Goal: Task Accomplishment & Management: Use online tool/utility

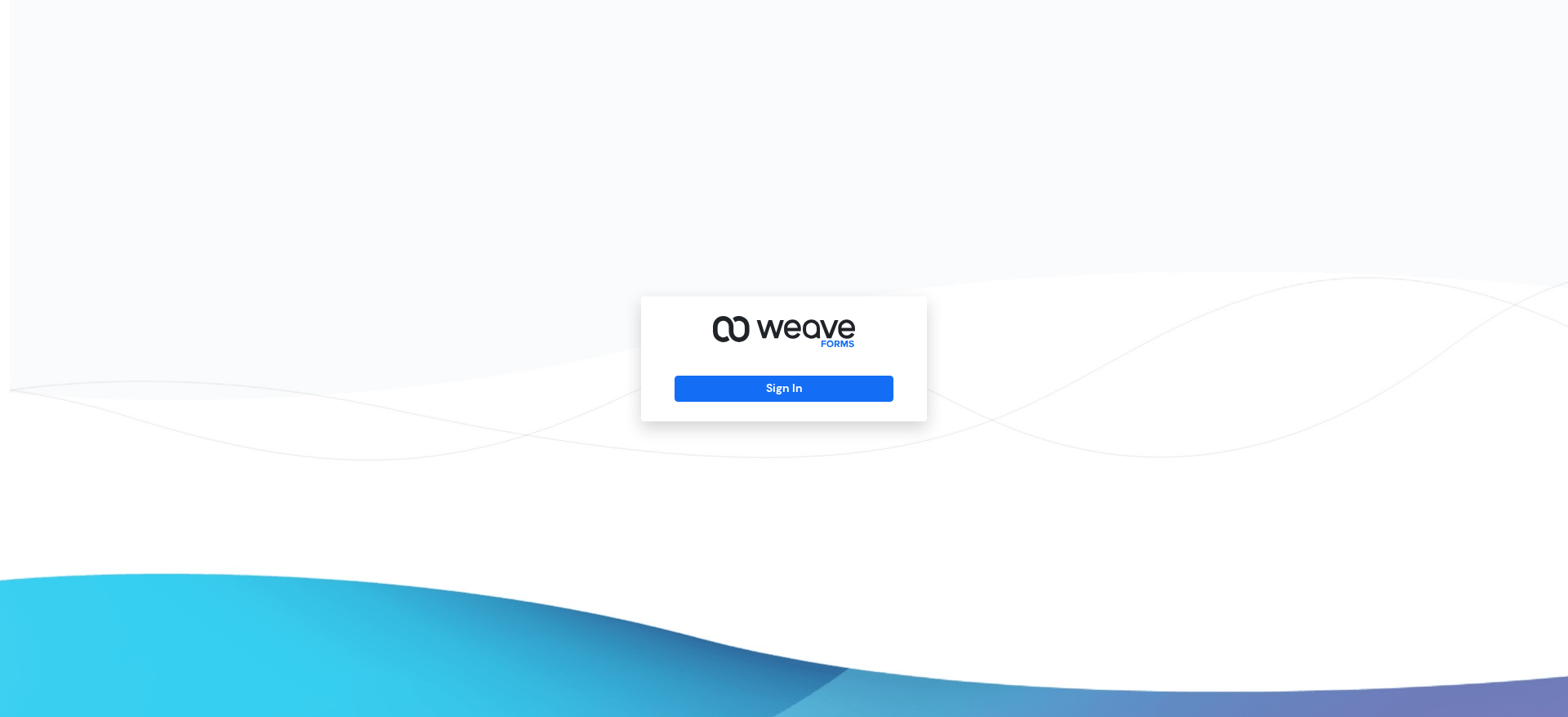
drag, startPoint x: 810, startPoint y: 384, endPoint x: 748, endPoint y: 270, distance: 129.8
click at [810, 383] on button "Sign In" at bounding box center [784, 389] width 218 height 26
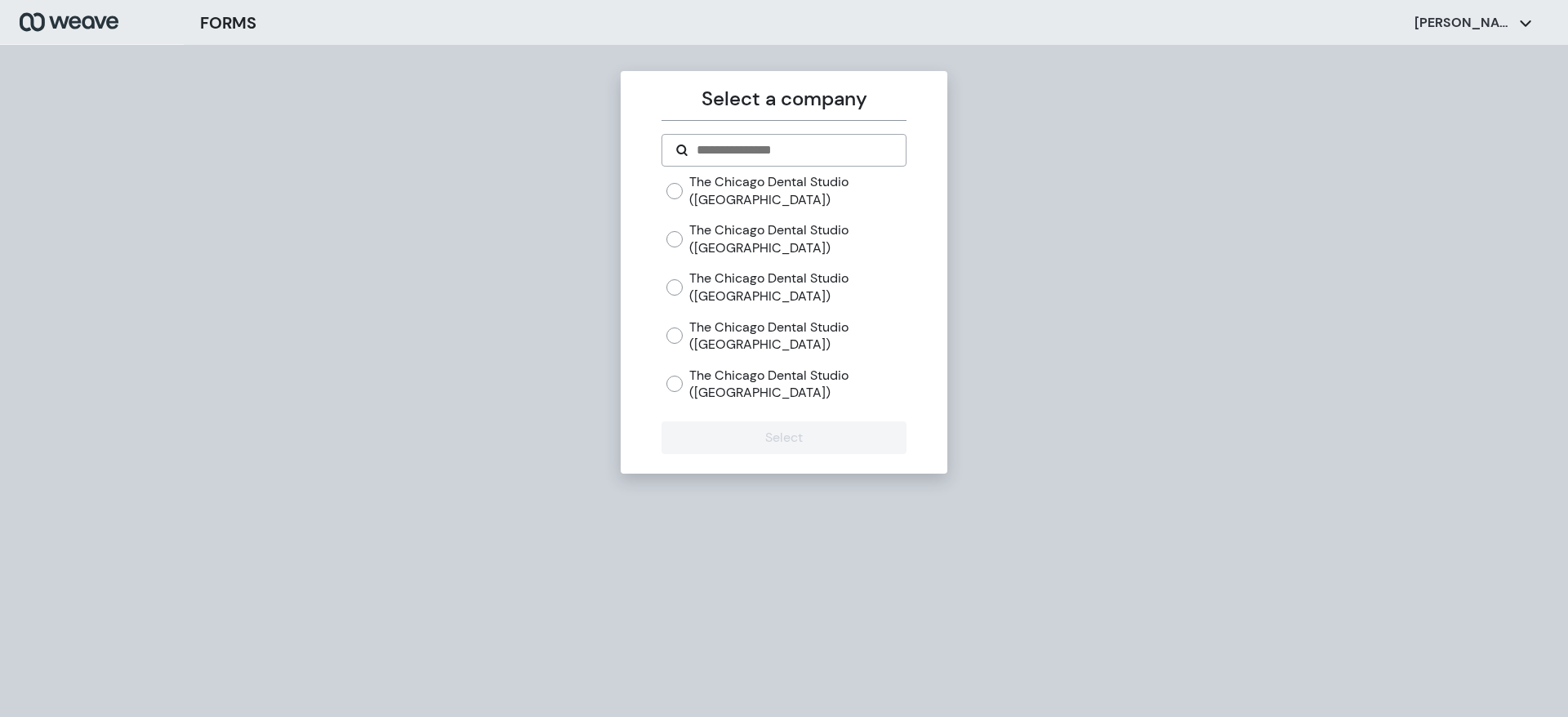
click at [691, 374] on label "The Chicago Dental Studio (Mayfair)" at bounding box center [797, 383] width 216 height 35
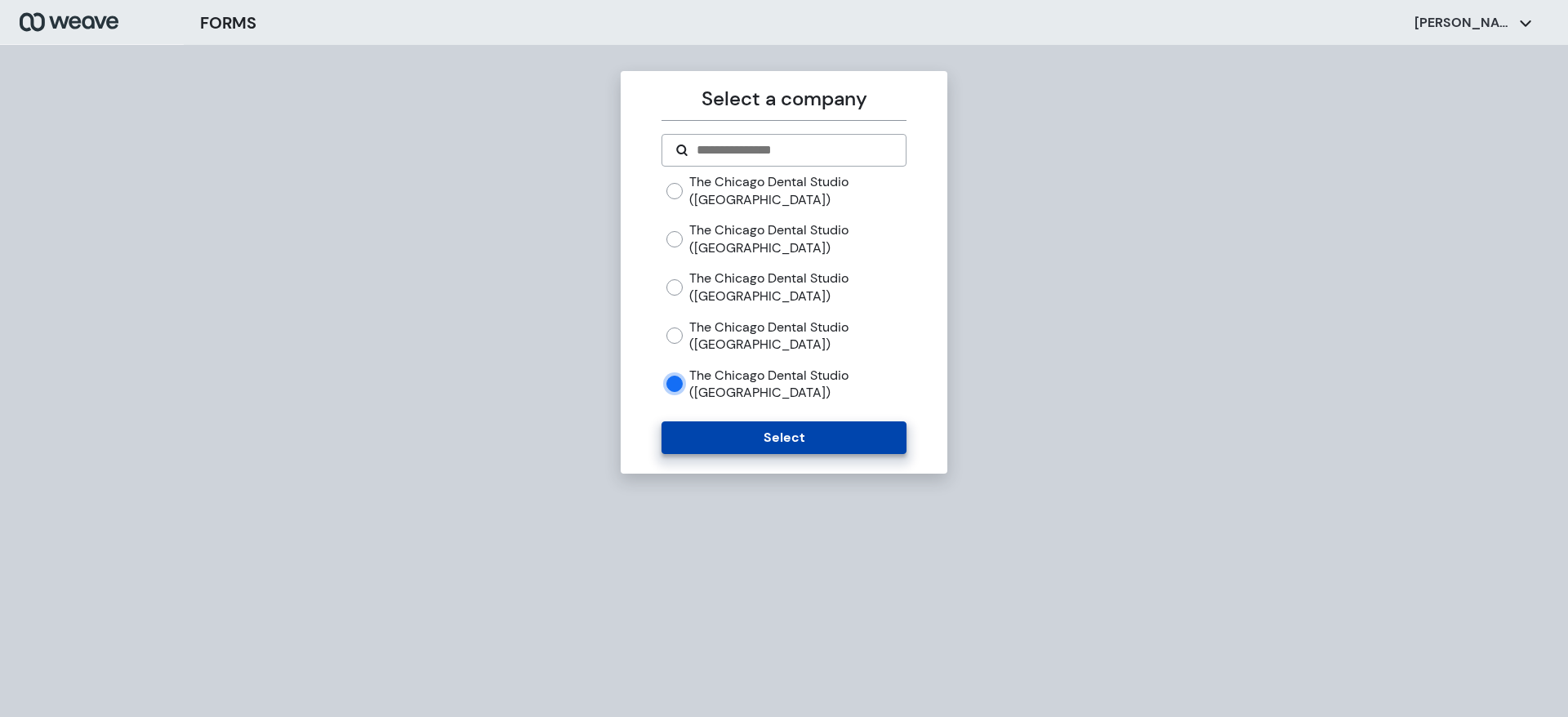
click at [704, 432] on button "Select" at bounding box center [784, 437] width 244 height 33
